Goal: Find contact information: Find contact information

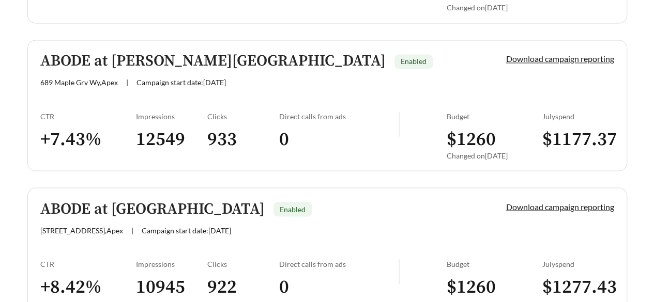
scroll to position [982, 0]
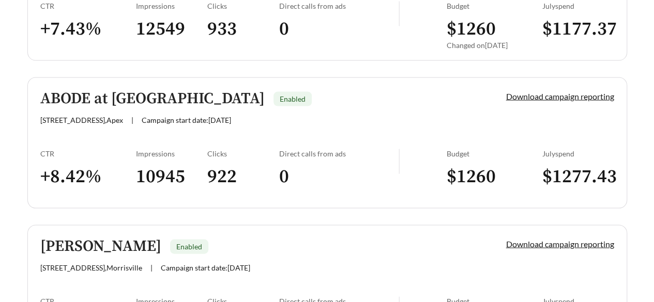
click at [372, 116] on div "[STREET_ADDRESS] | Campaign start date: [DATE]" at bounding box center [255, 120] width 430 height 9
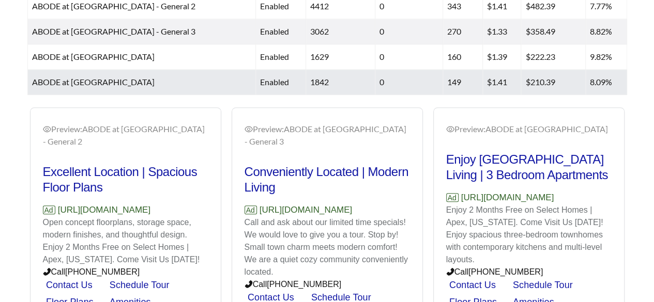
scroll to position [517, 0]
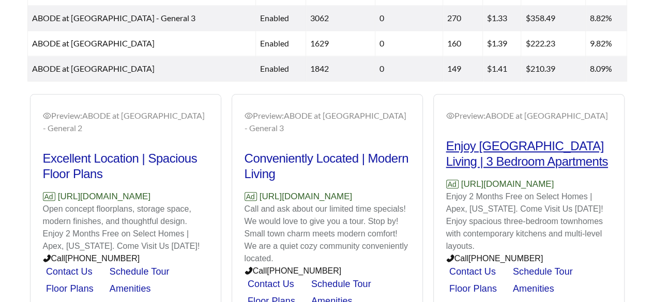
click at [545, 156] on h2 "Enjoy [GEOGRAPHIC_DATA] Living | 3 Bedroom Apartments" at bounding box center [528, 154] width 165 height 31
click at [497, 170] on h2 "Enjoy [GEOGRAPHIC_DATA] Living | 3 Bedroom Apartments" at bounding box center [528, 154] width 165 height 31
click at [504, 170] on h2 "Enjoy [GEOGRAPHIC_DATA] Living | 3 Bedroom Apartments" at bounding box center [528, 154] width 165 height 31
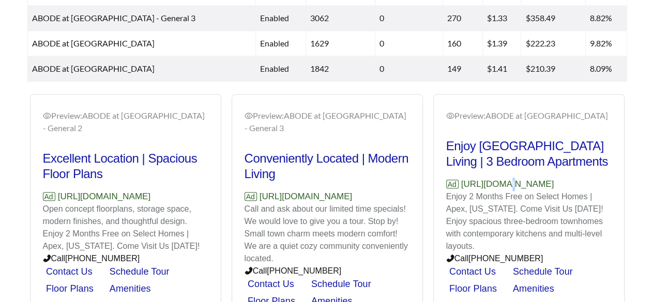
click at [502, 191] on p "Ad [URL][DOMAIN_NAME]" at bounding box center [528, 184] width 165 height 13
click at [574, 253] on p "Enjoy 2 Months Free on Select Homes | Apex, [US_STATE]. Come Visit Us [DATE]! E…" at bounding box center [528, 222] width 165 height 62
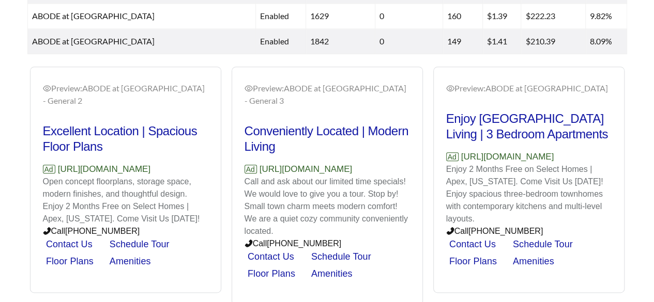
scroll to position [582, 0]
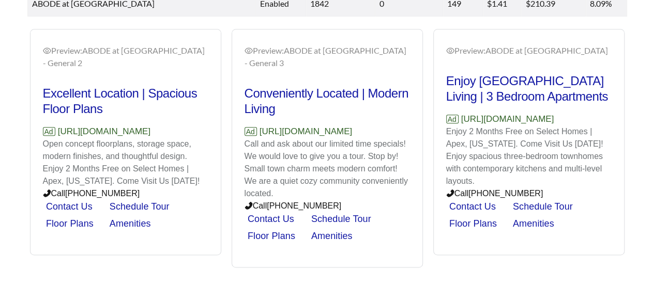
click at [537, 229] on link "Amenities" at bounding box center [533, 224] width 41 height 10
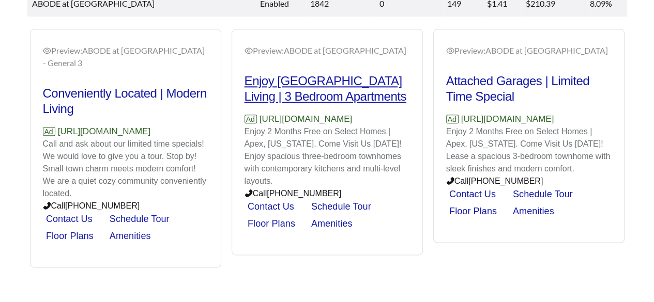
click at [297, 104] on h2 "Enjoy [GEOGRAPHIC_DATA] Living | 3 Bedroom Apartments" at bounding box center [326, 88] width 165 height 31
click at [300, 90] on h2 "Enjoy [GEOGRAPHIC_DATA] Living | 3 Bedroom Apartments" at bounding box center [326, 88] width 165 height 31
drag, startPoint x: 300, startPoint y: 90, endPoint x: 290, endPoint y: 91, distance: 10.4
click at [290, 91] on h2 "Enjoy [GEOGRAPHIC_DATA] Living | 3 Bedroom Apartments" at bounding box center [326, 88] width 165 height 31
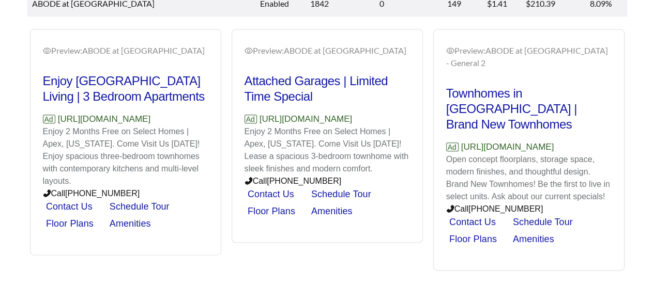
click at [43, 47] on icon "eye" at bounding box center [47, 51] width 8 height 8
click at [45, 48] on icon "eye" at bounding box center [47, 51] width 8 height 6
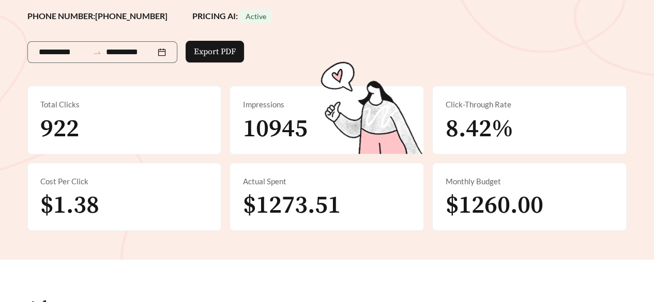
scroll to position [0, 0]
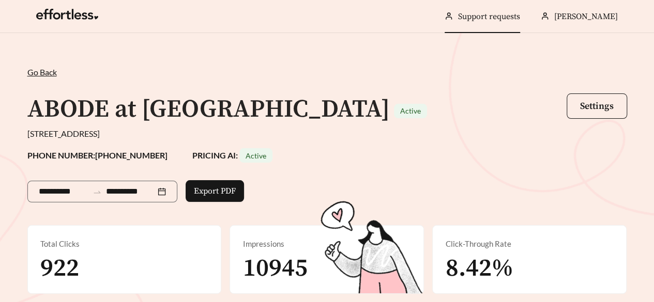
click at [504, 17] on link "Support requests" at bounding box center [489, 16] width 62 height 10
